Goal: Answer question/provide support

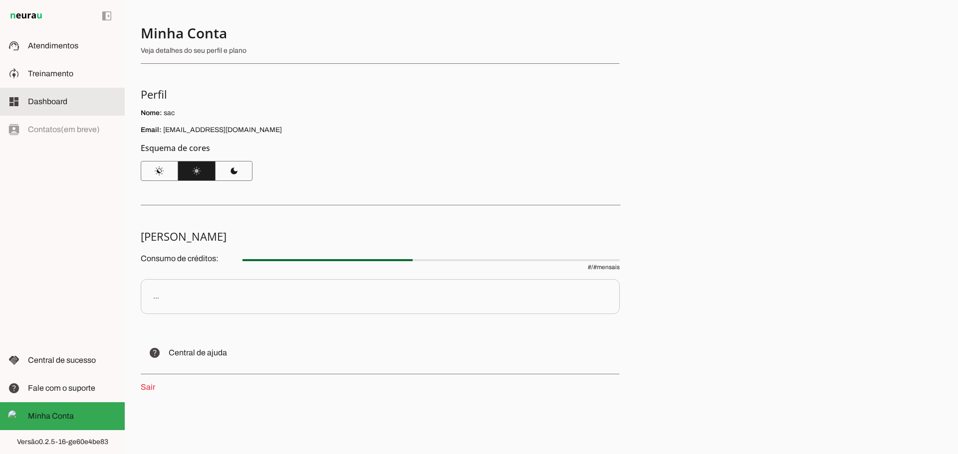
click at [64, 85] on md-item "model_training Treinamento Treinamento" at bounding box center [62, 74] width 125 height 28
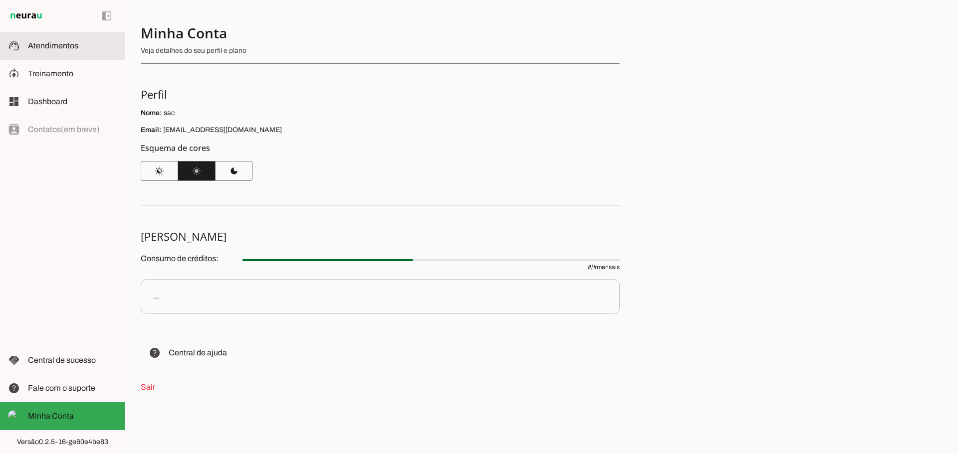
click at [64, 48] on span "Atendimentos" at bounding box center [53, 45] width 50 height 8
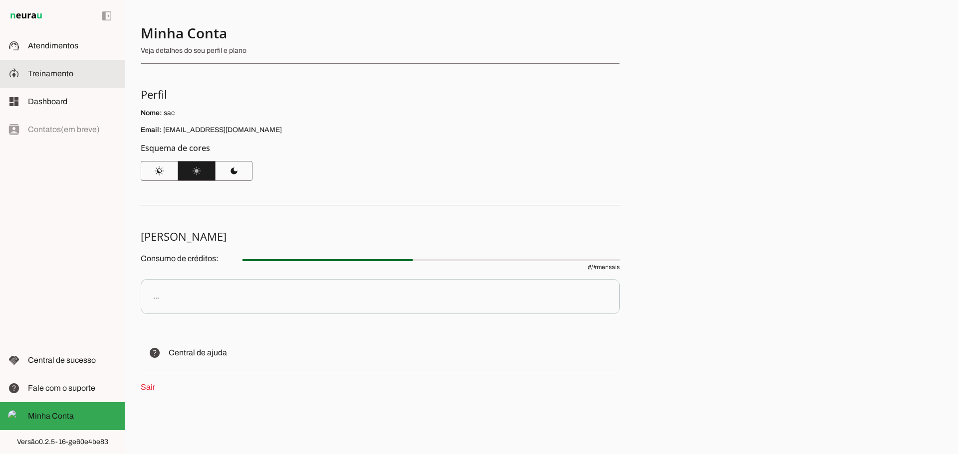
click at [50, 49] on span "Atendimentos" at bounding box center [53, 45] width 50 height 8
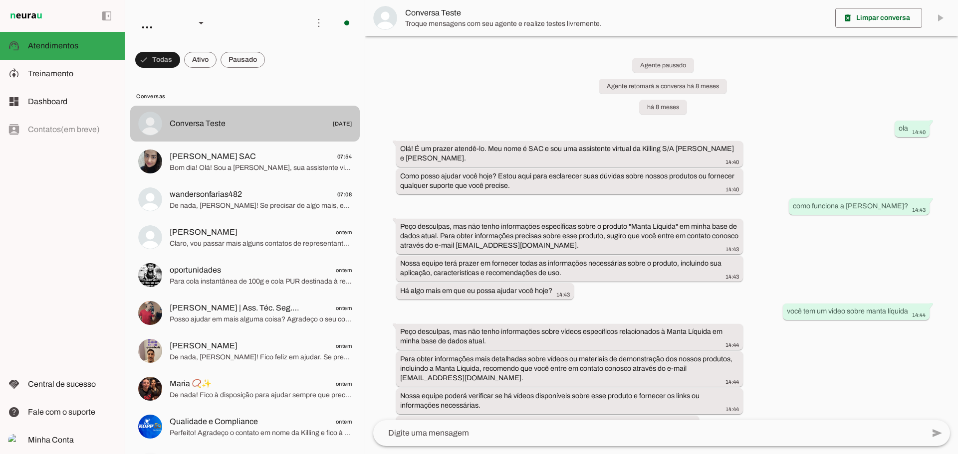
scroll to position [8619, 0]
